Goal: Find specific page/section: Find specific page/section

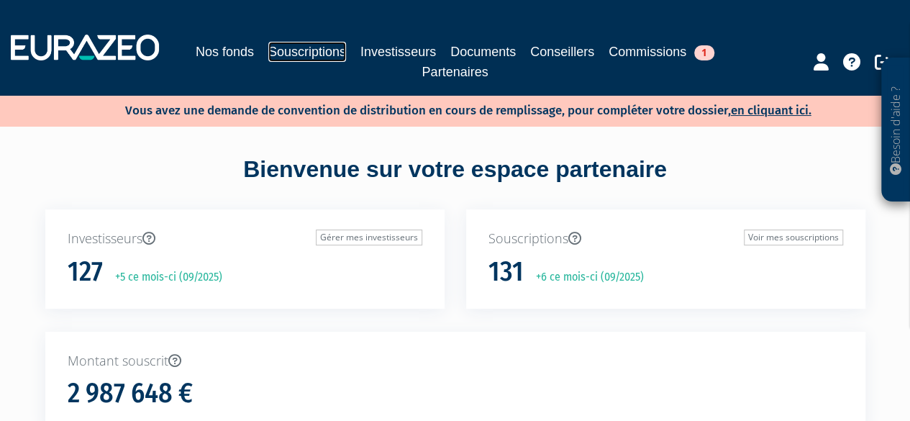
click at [293, 48] on link "Souscriptions" at bounding box center [307, 52] width 78 height 20
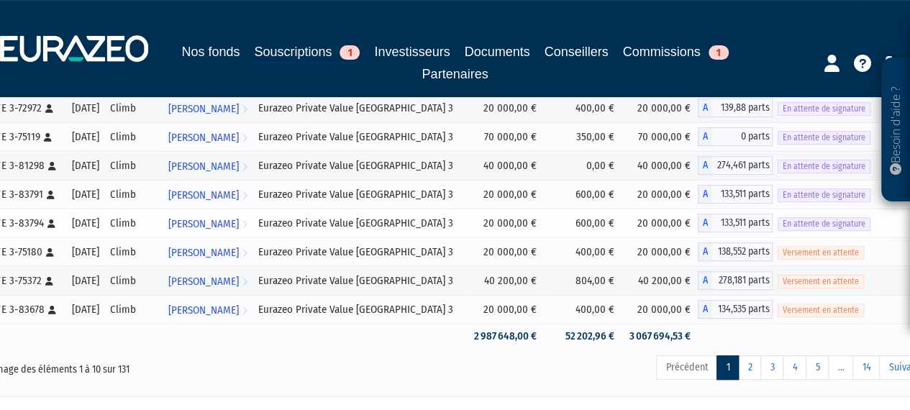
scroll to position [288, 0]
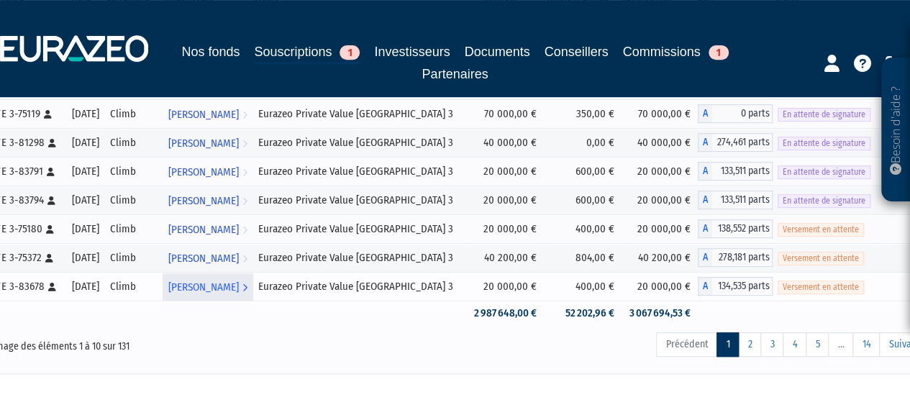
click at [226, 291] on span "[PERSON_NAME]" at bounding box center [203, 287] width 70 height 27
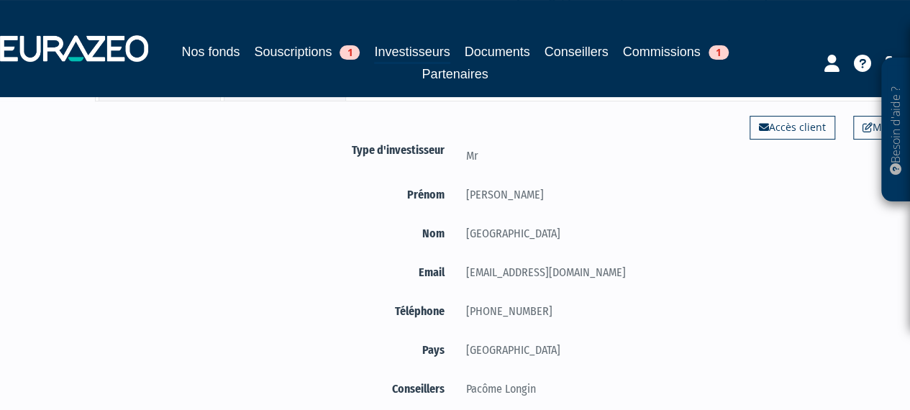
scroll to position [27, 0]
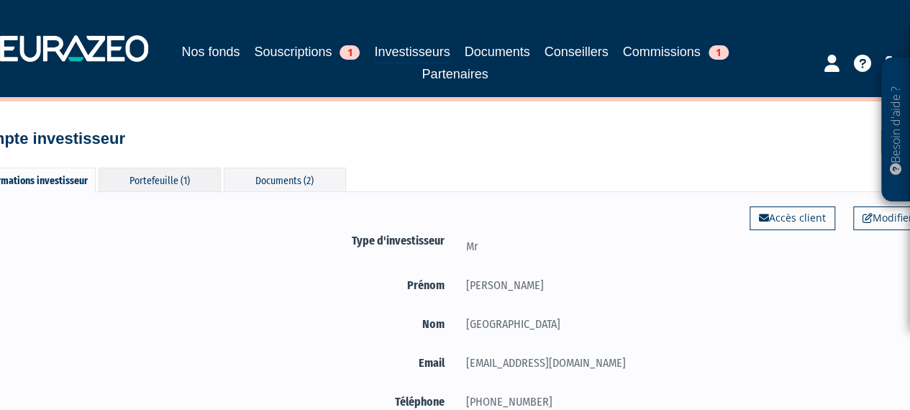
click at [166, 178] on div "Portefeuille (1)" at bounding box center [160, 180] width 122 height 24
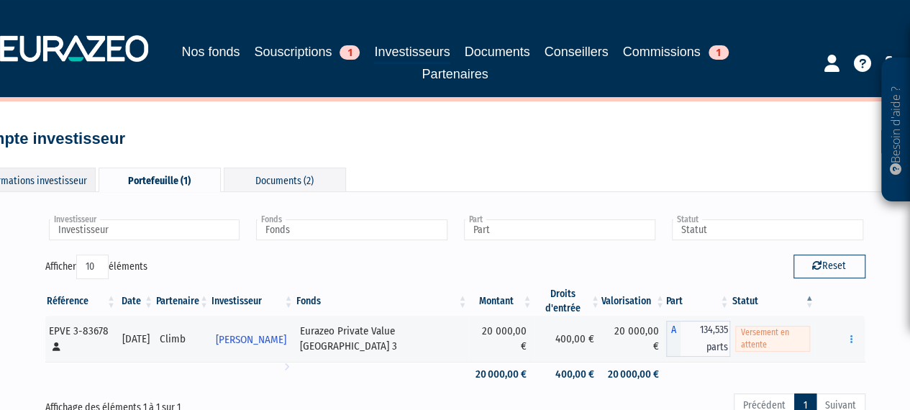
click at [86, 170] on div "Informations investisseur" at bounding box center [34, 180] width 122 height 24
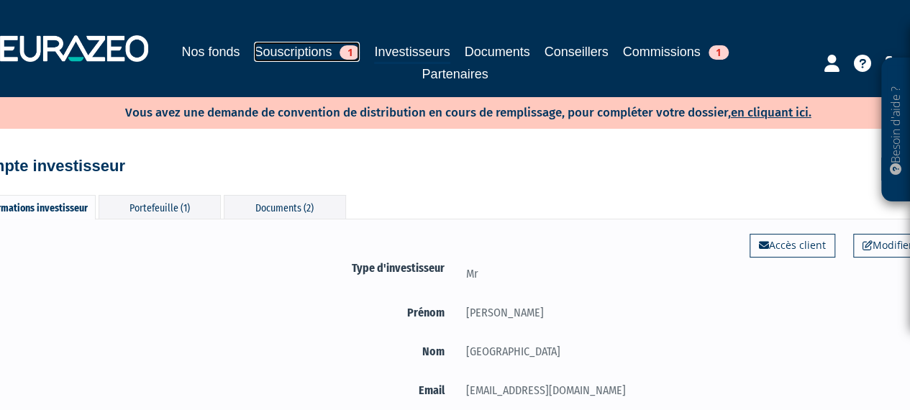
click at [257, 45] on link "Souscriptions 1" at bounding box center [307, 52] width 106 height 20
click at [292, 59] on link "Souscriptions 1" at bounding box center [307, 52] width 106 height 20
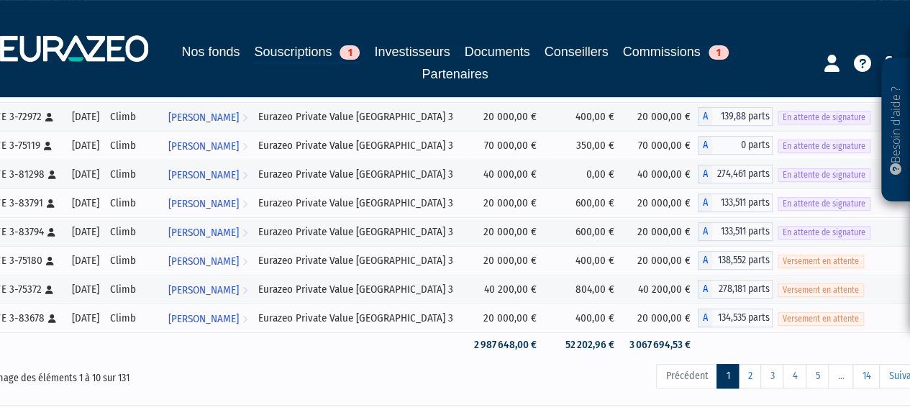
scroll to position [288, 0]
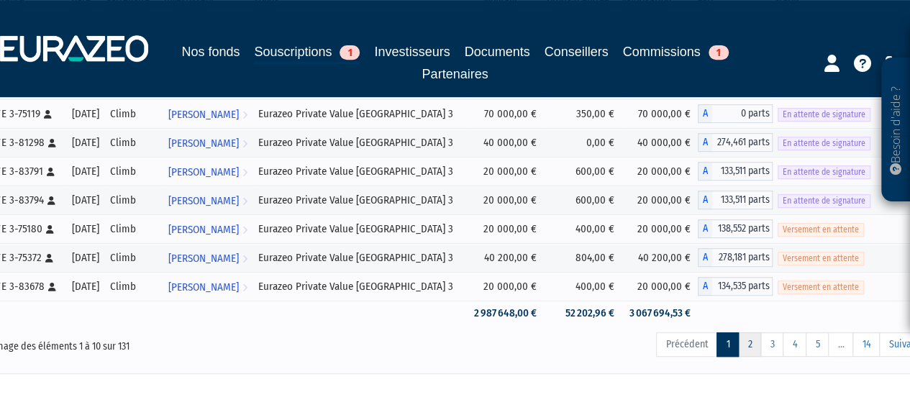
click at [757, 342] on link "2" at bounding box center [749, 344] width 23 height 24
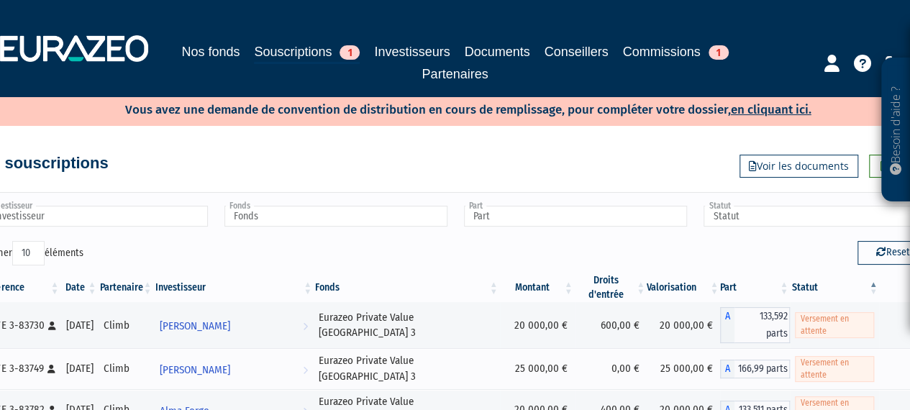
scroll to position [0, 0]
